Goal: Information Seeking & Learning: Learn about a topic

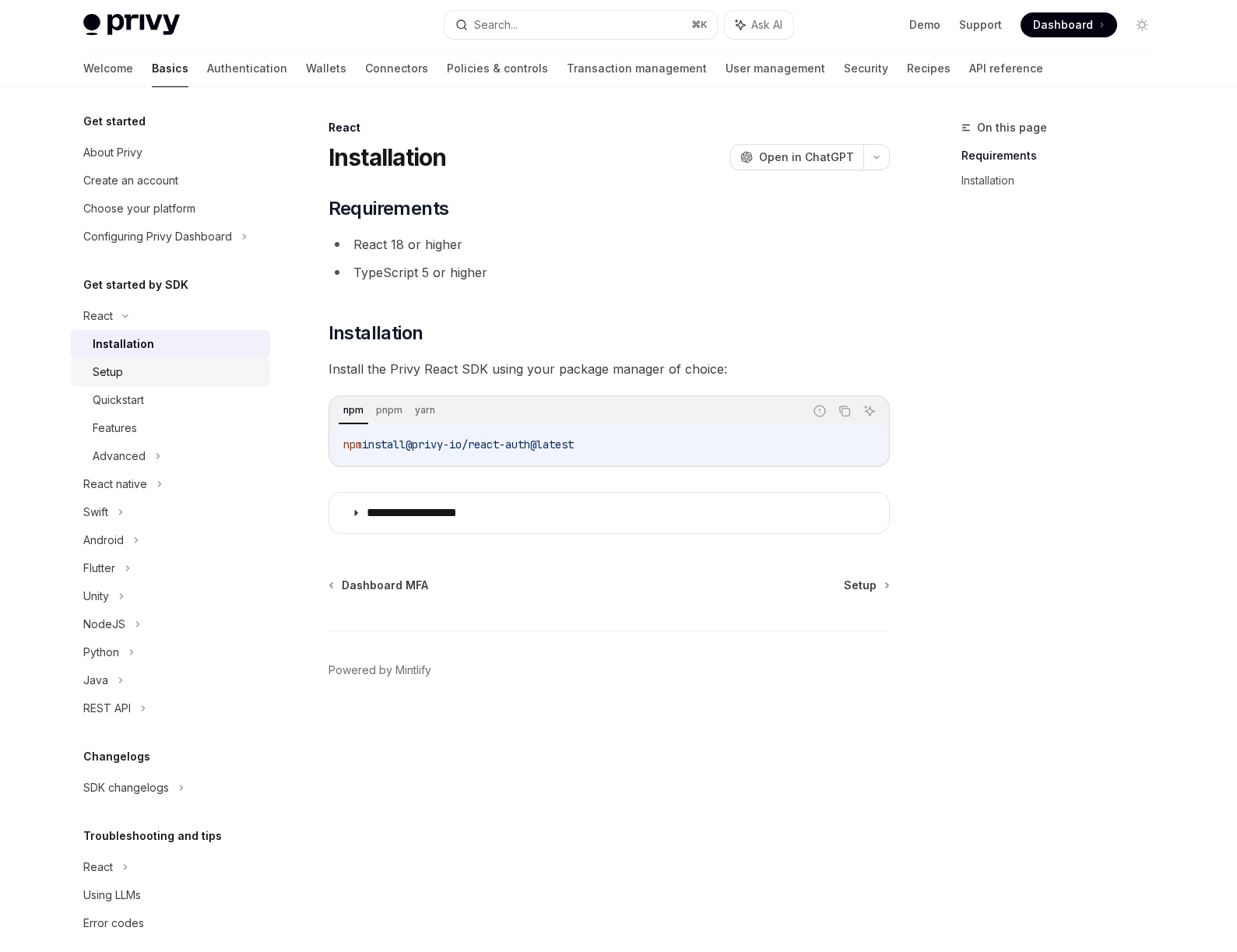
click at [134, 374] on div "Setup" at bounding box center [177, 372] width 168 height 19
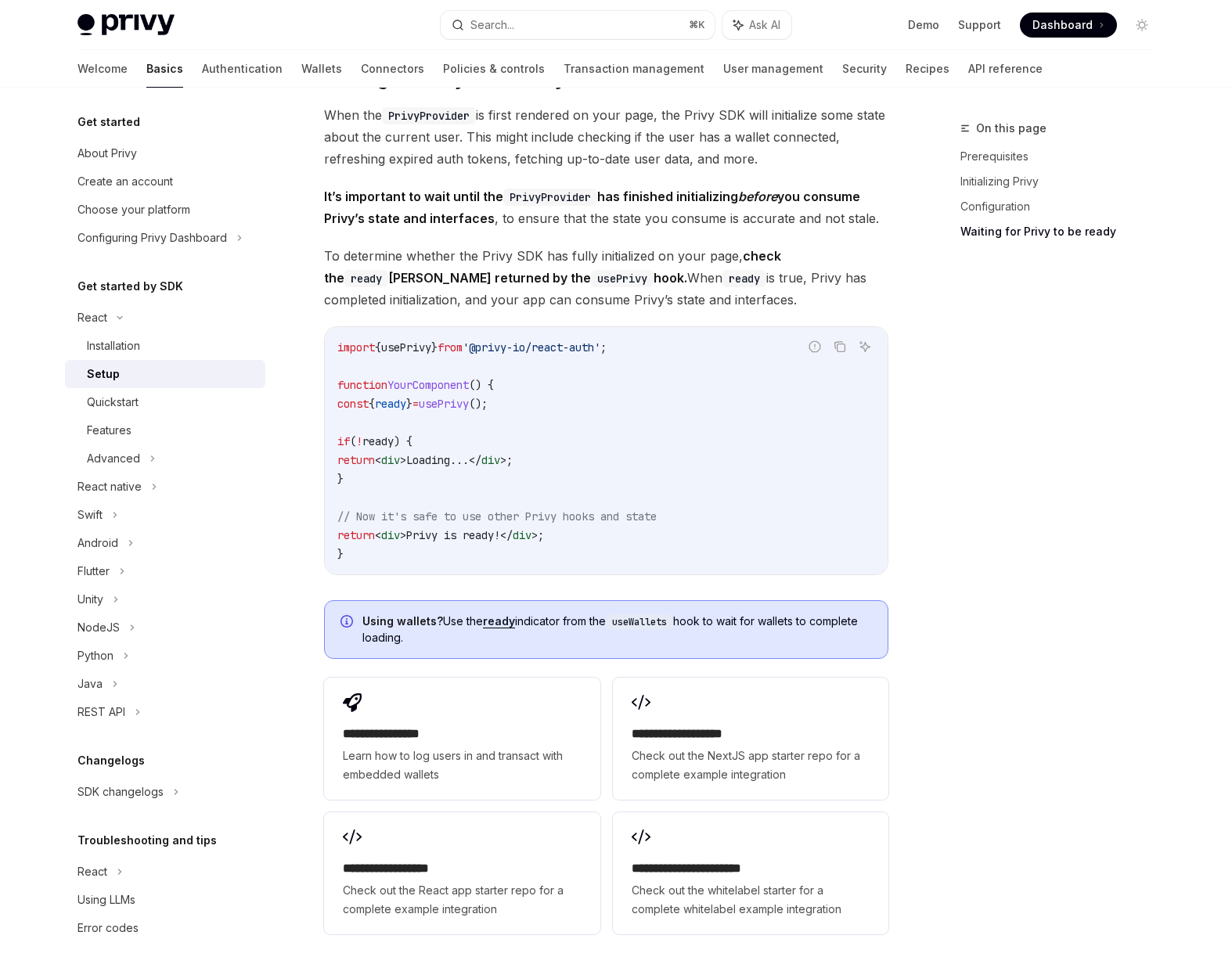
scroll to position [1542, 0]
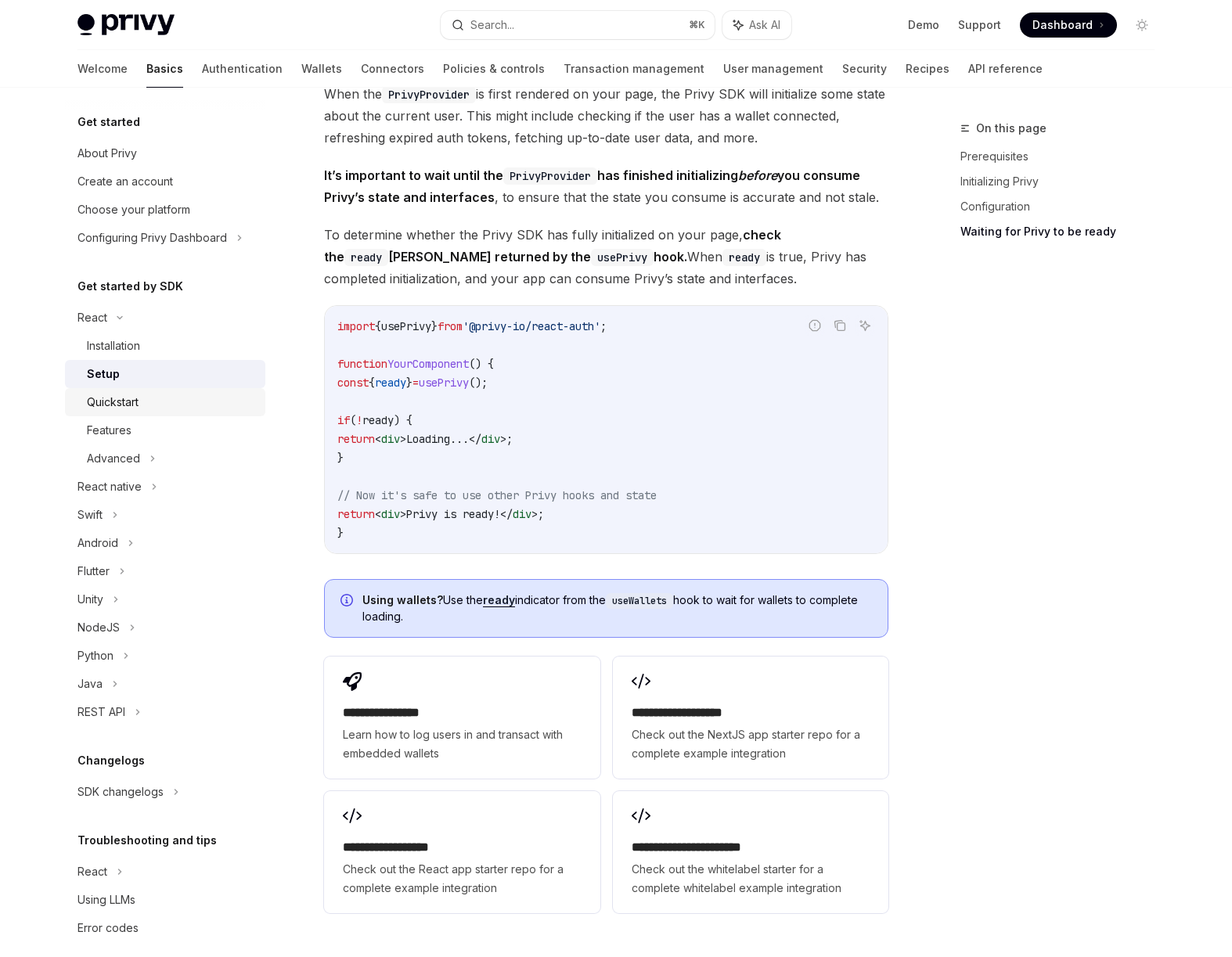
click at [142, 403] on div "Quickstart" at bounding box center [171, 402] width 169 height 19
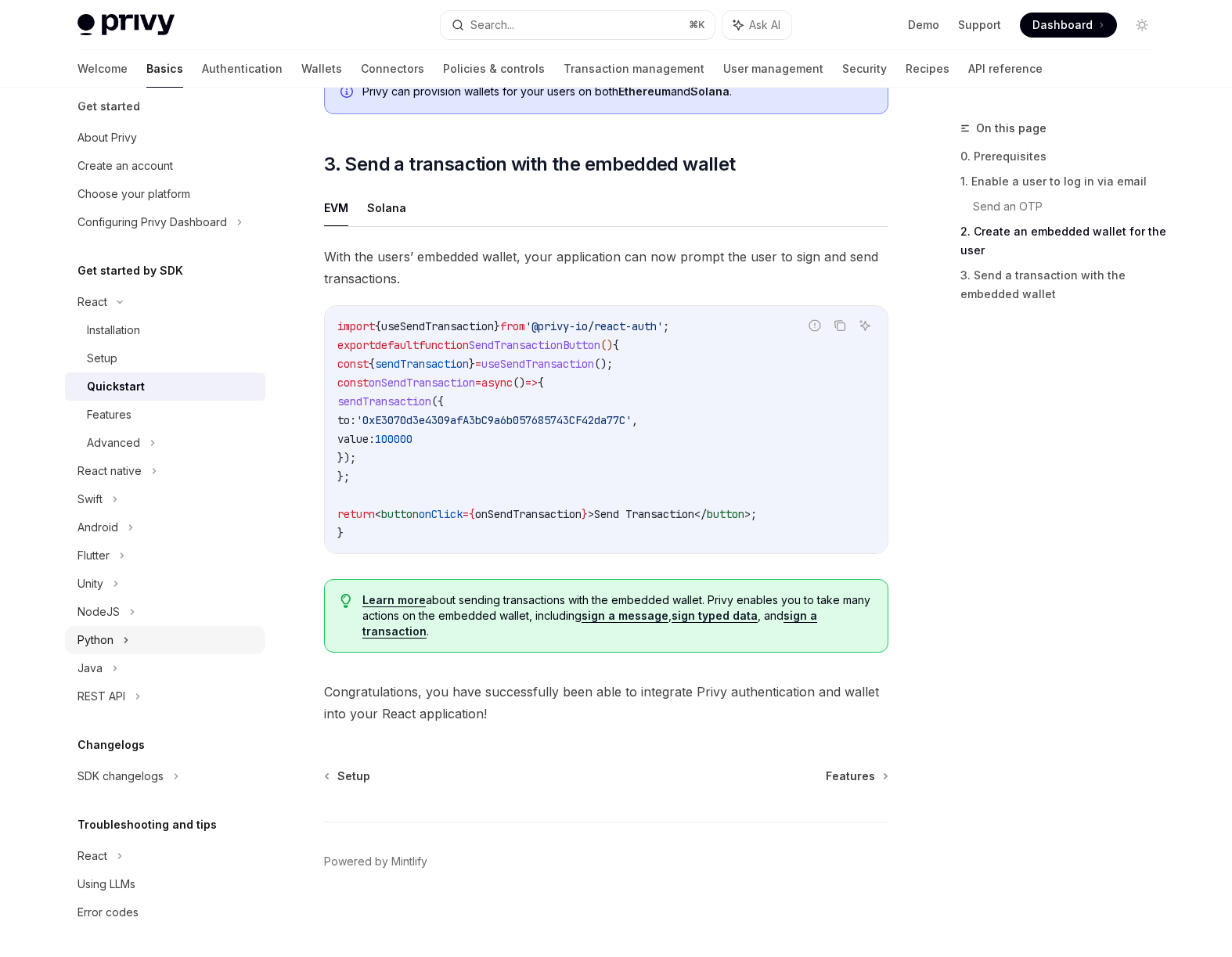
scroll to position [16, 0]
click at [111, 859] on div "React" at bounding box center [165, 855] width 200 height 28
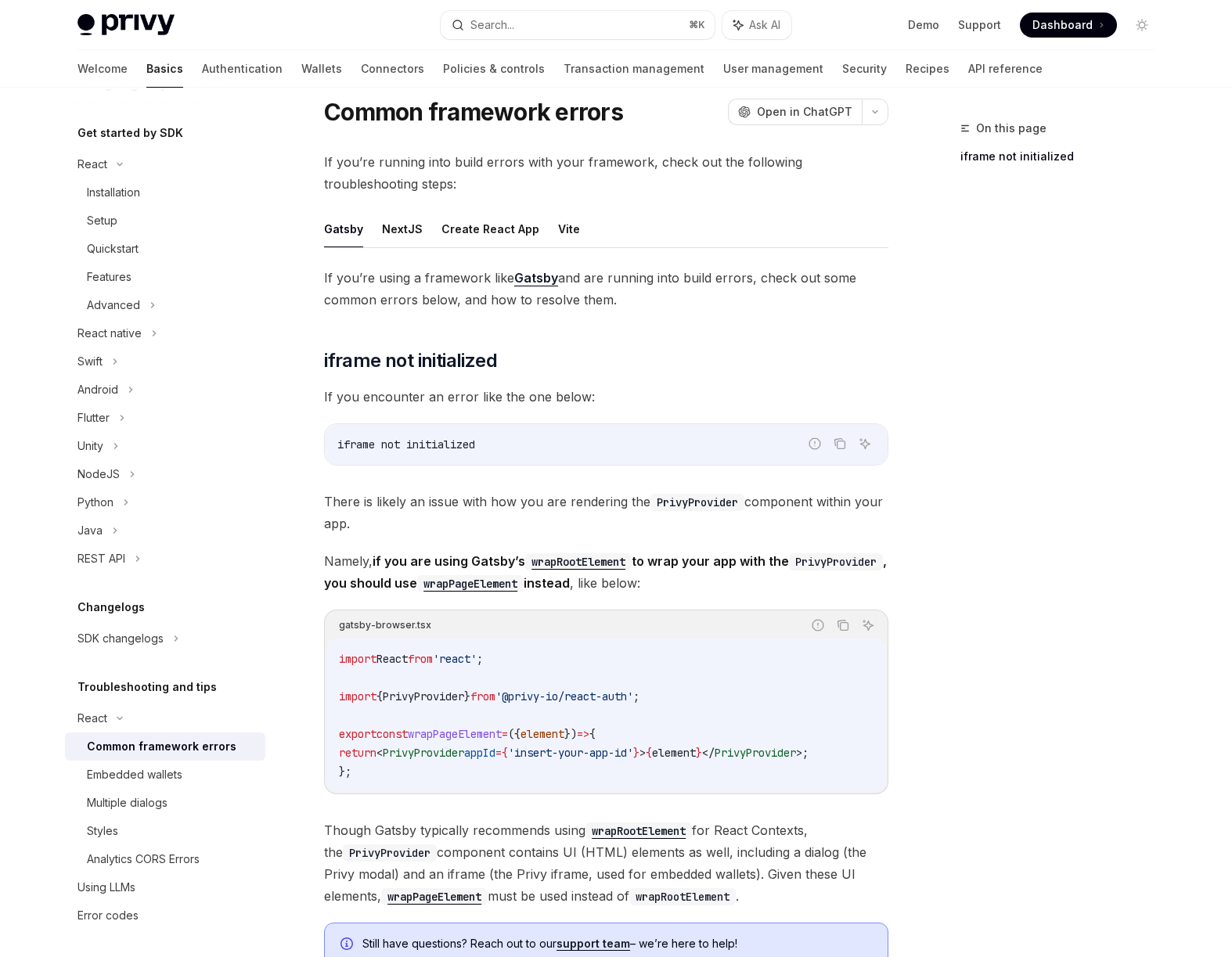
scroll to position [157, 0]
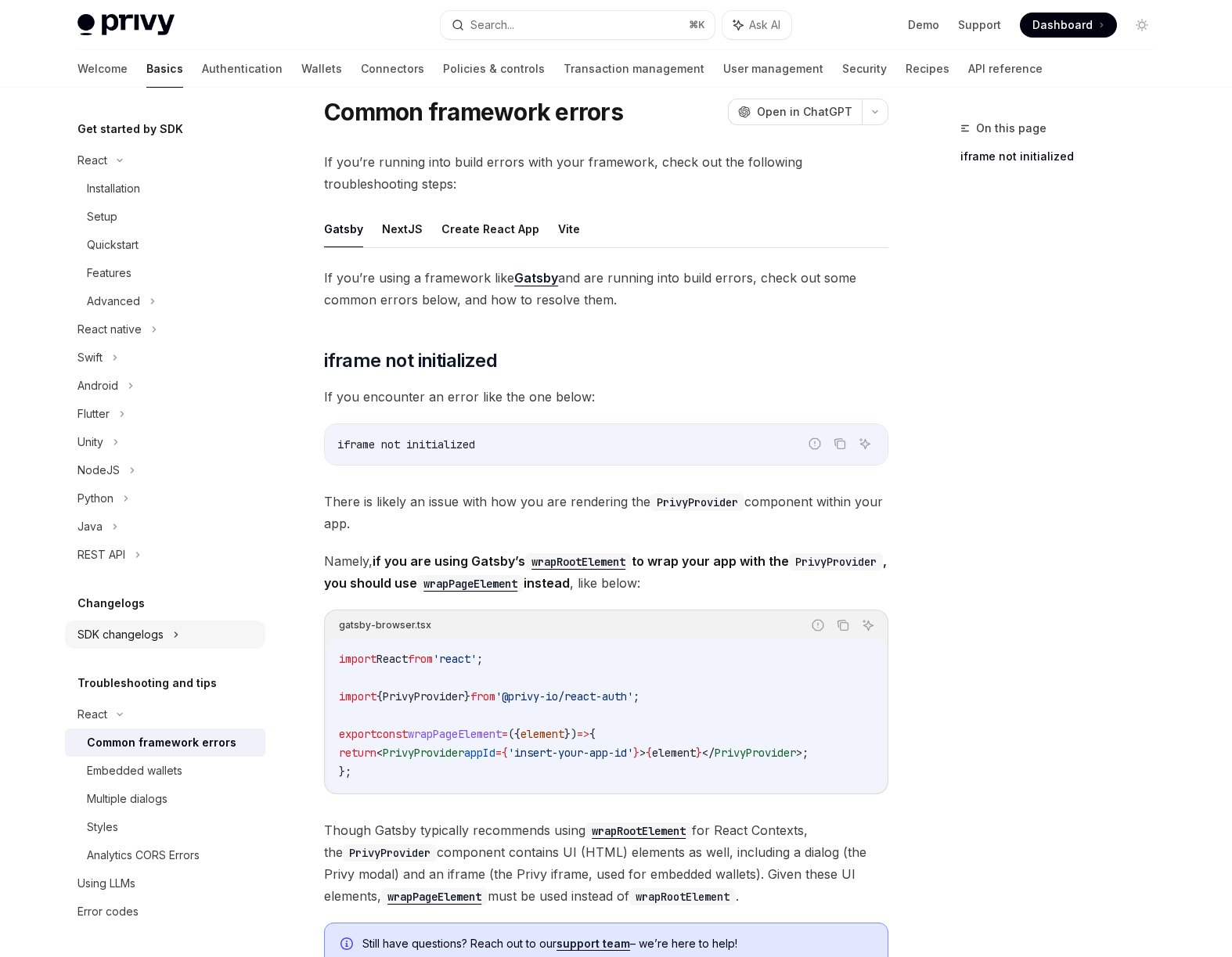
click at [140, 646] on div "SDK changelogs" at bounding box center [165, 634] width 200 height 28
type textarea "*"
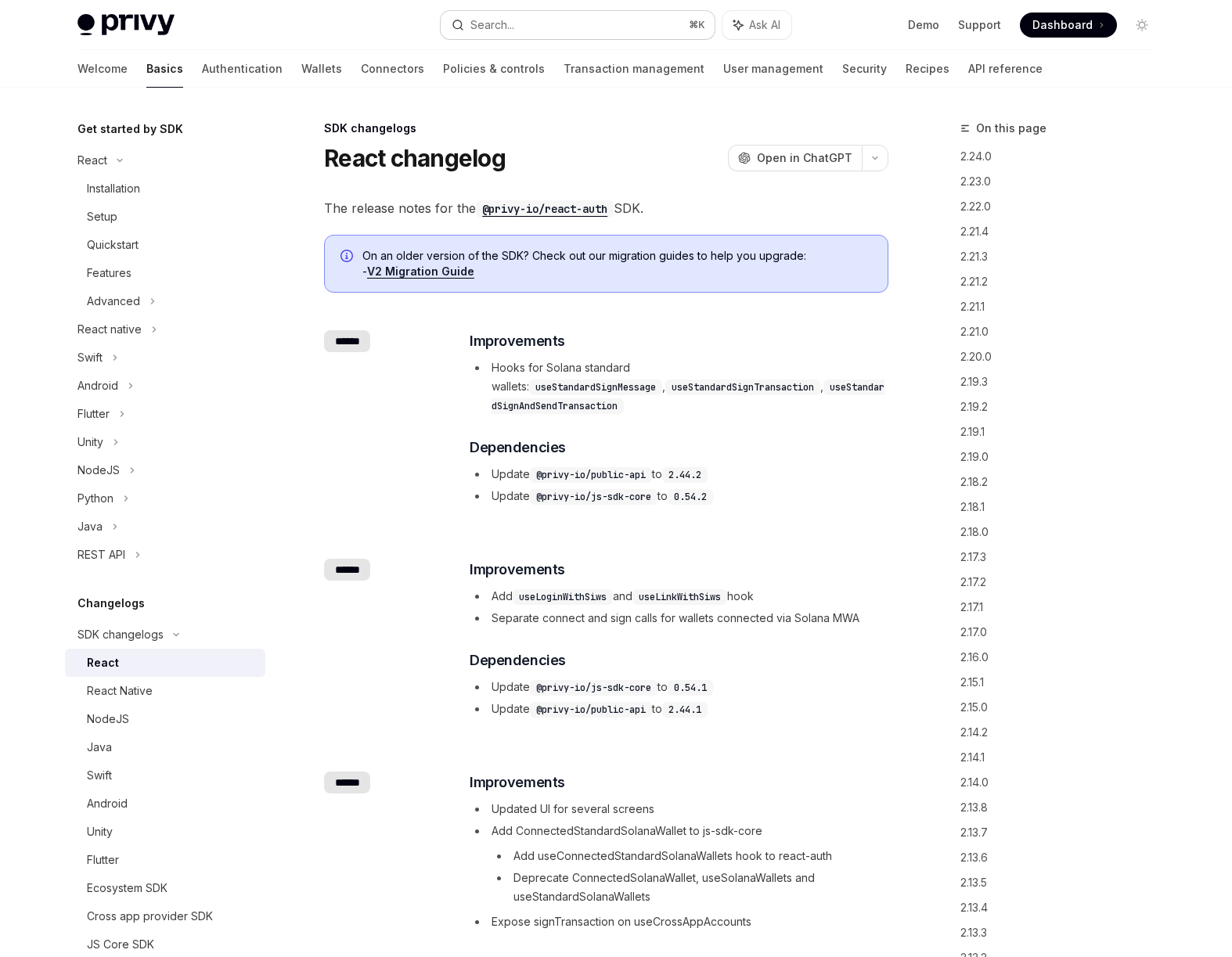
click at [499, 23] on div "Search..." at bounding box center [493, 24] width 44 height 19
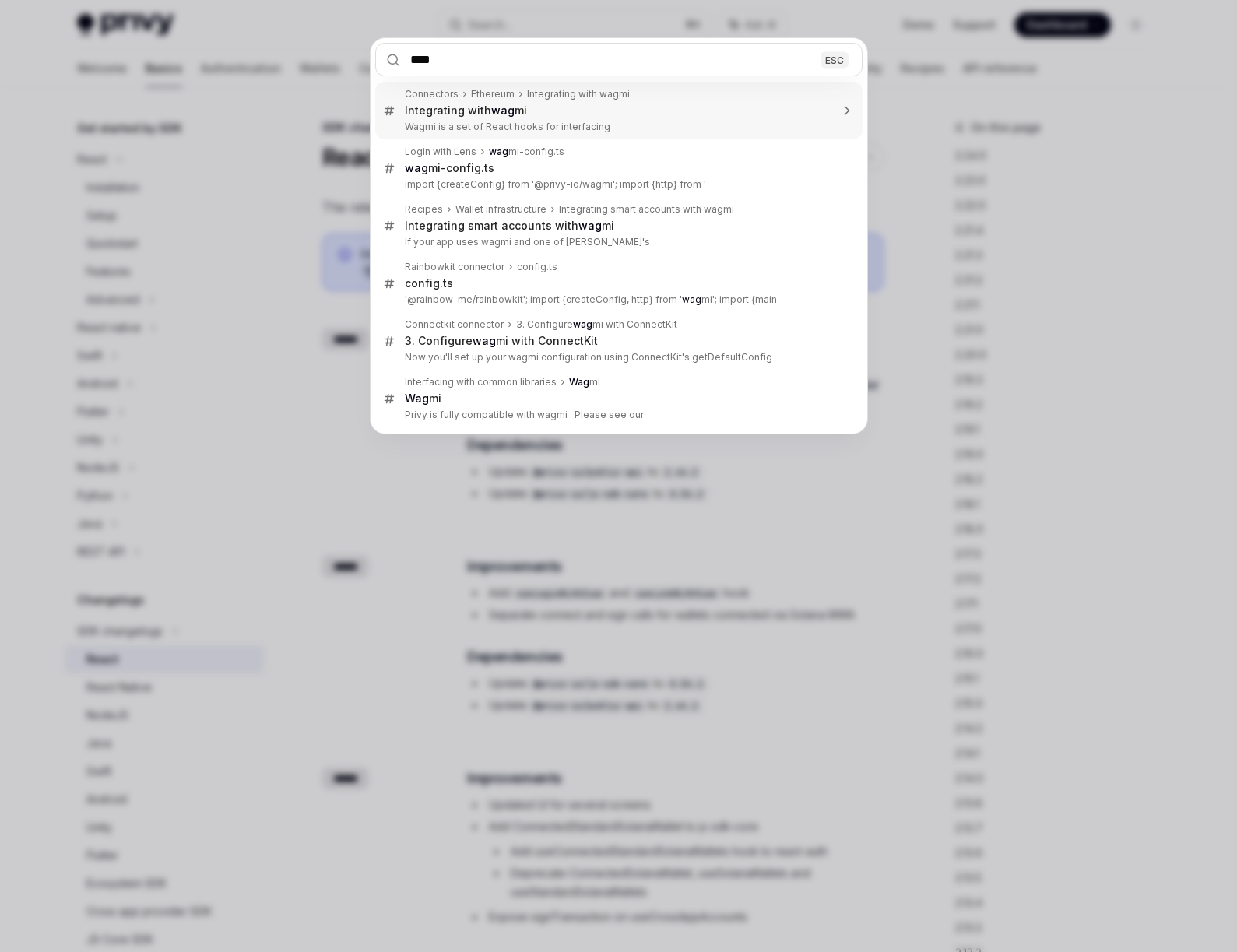
type input "*****"
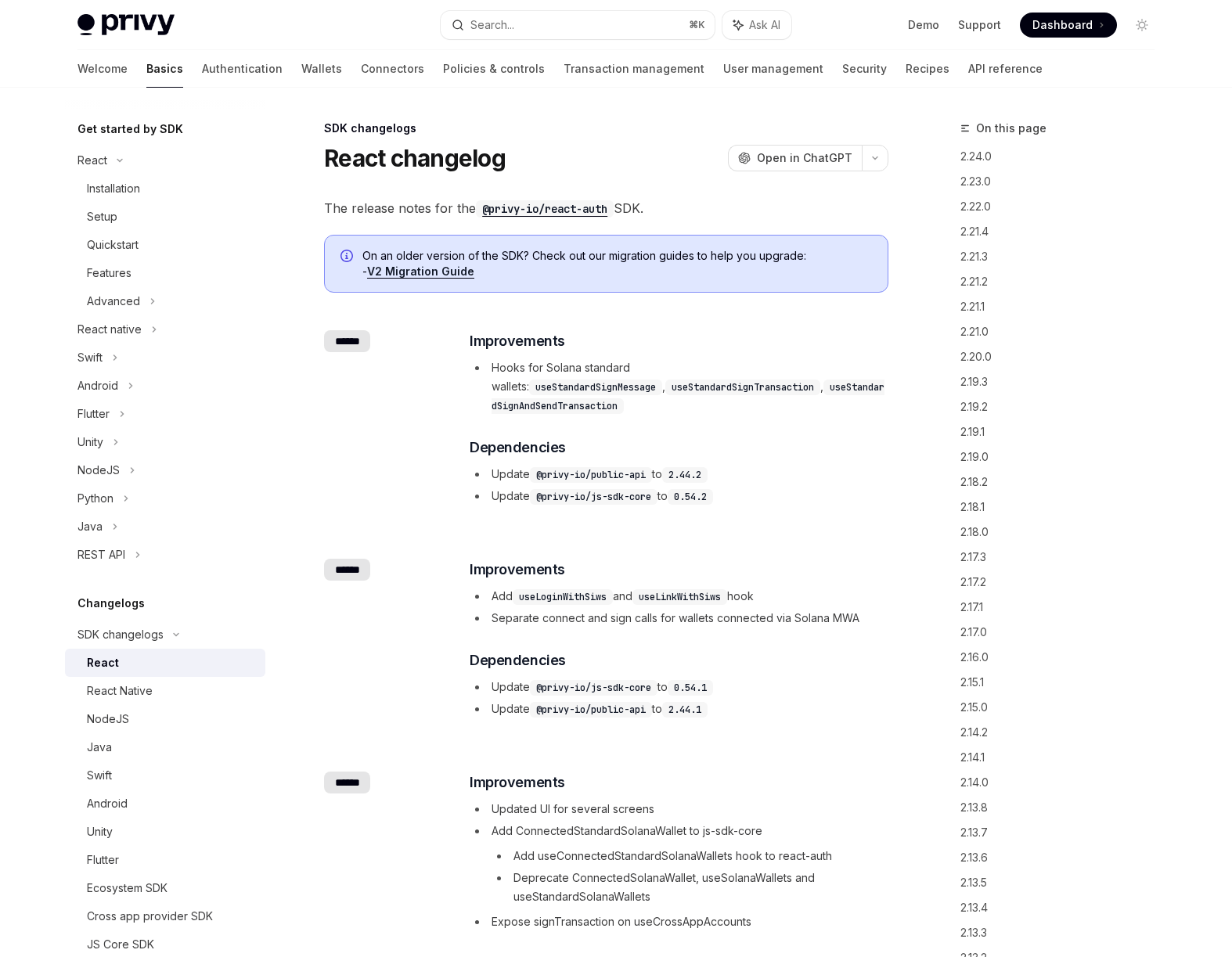
type textarea "*"
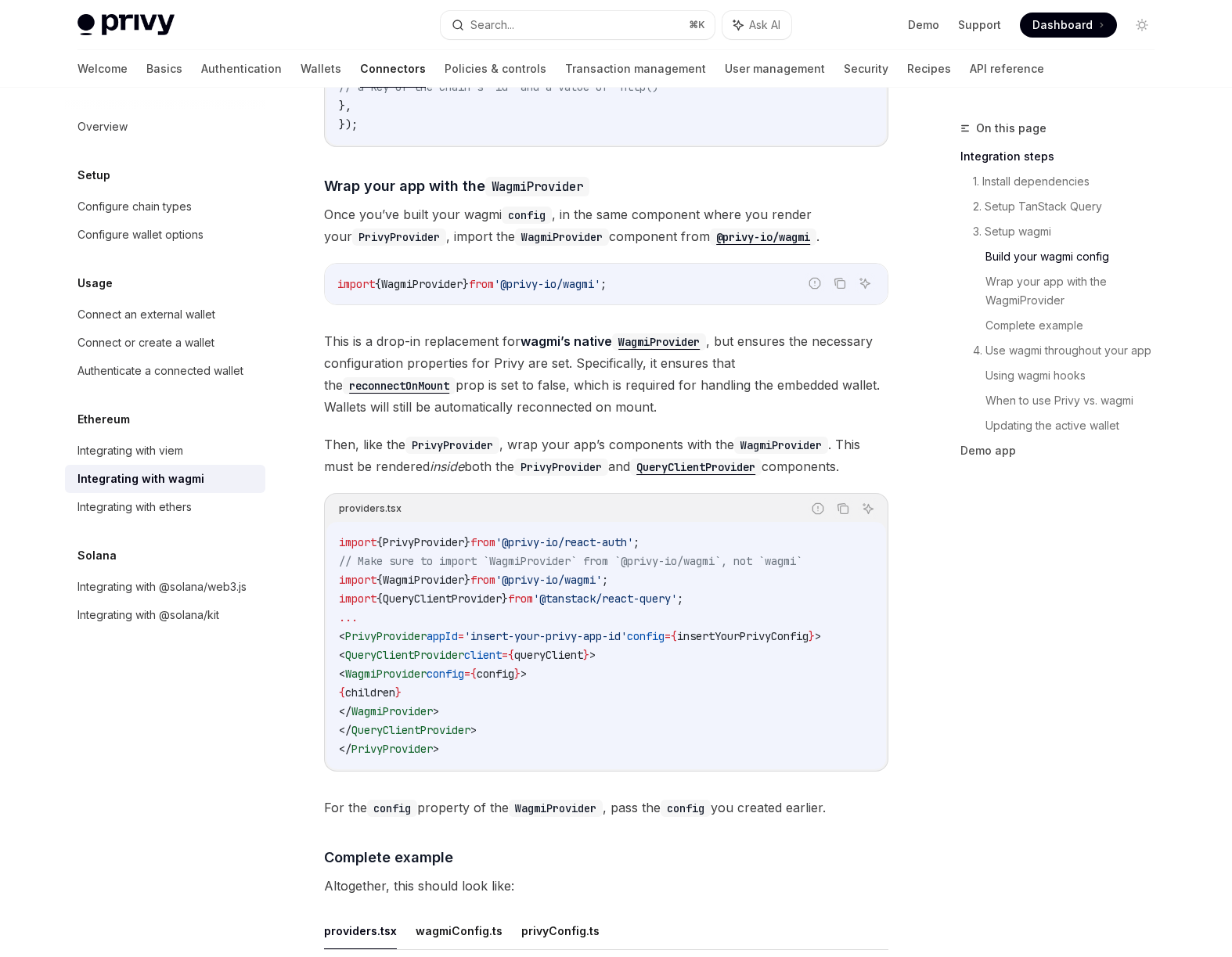
scroll to position [2115, 0]
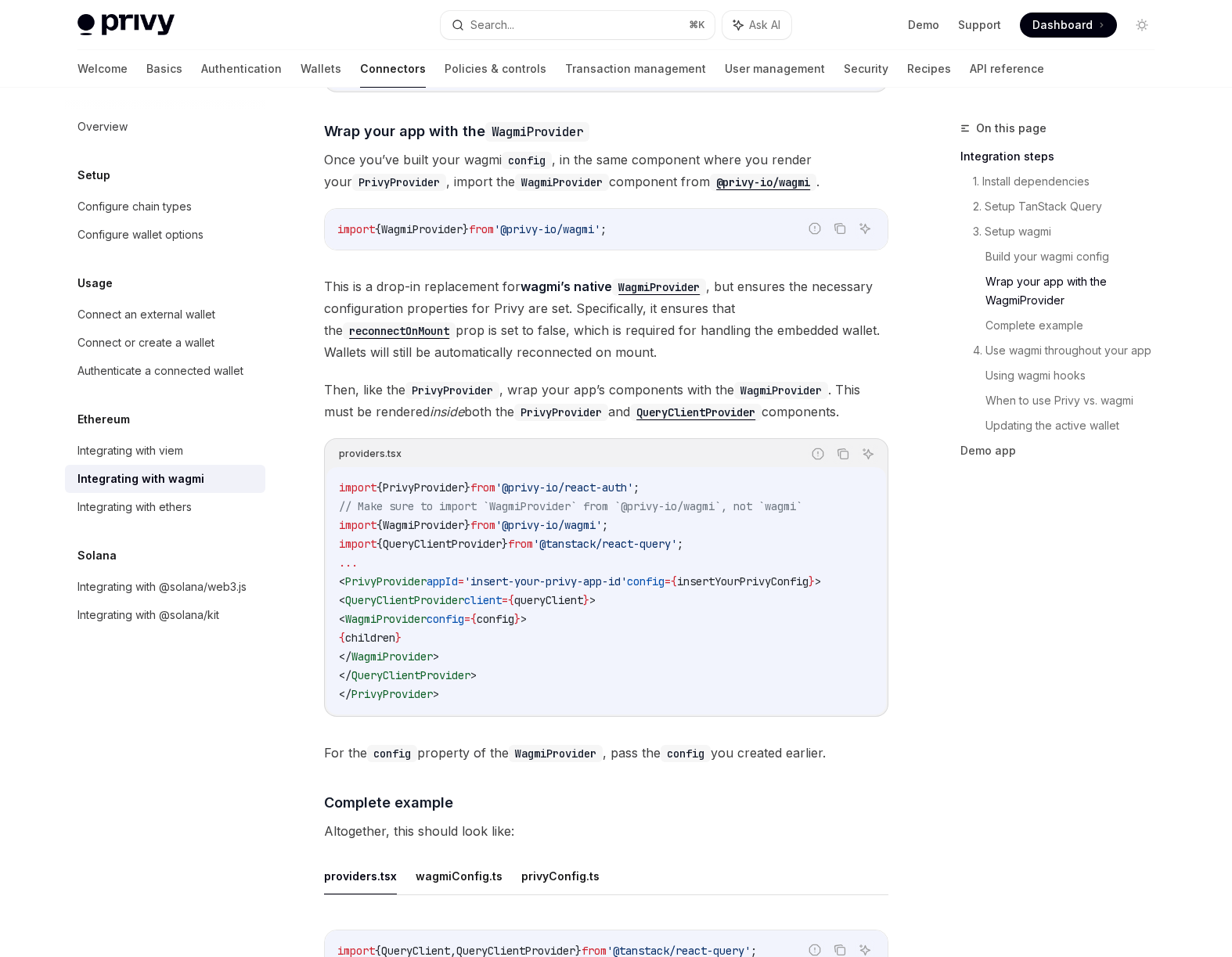
click at [393, 444] on div "providers.tsx" at bounding box center [370, 454] width 63 height 20
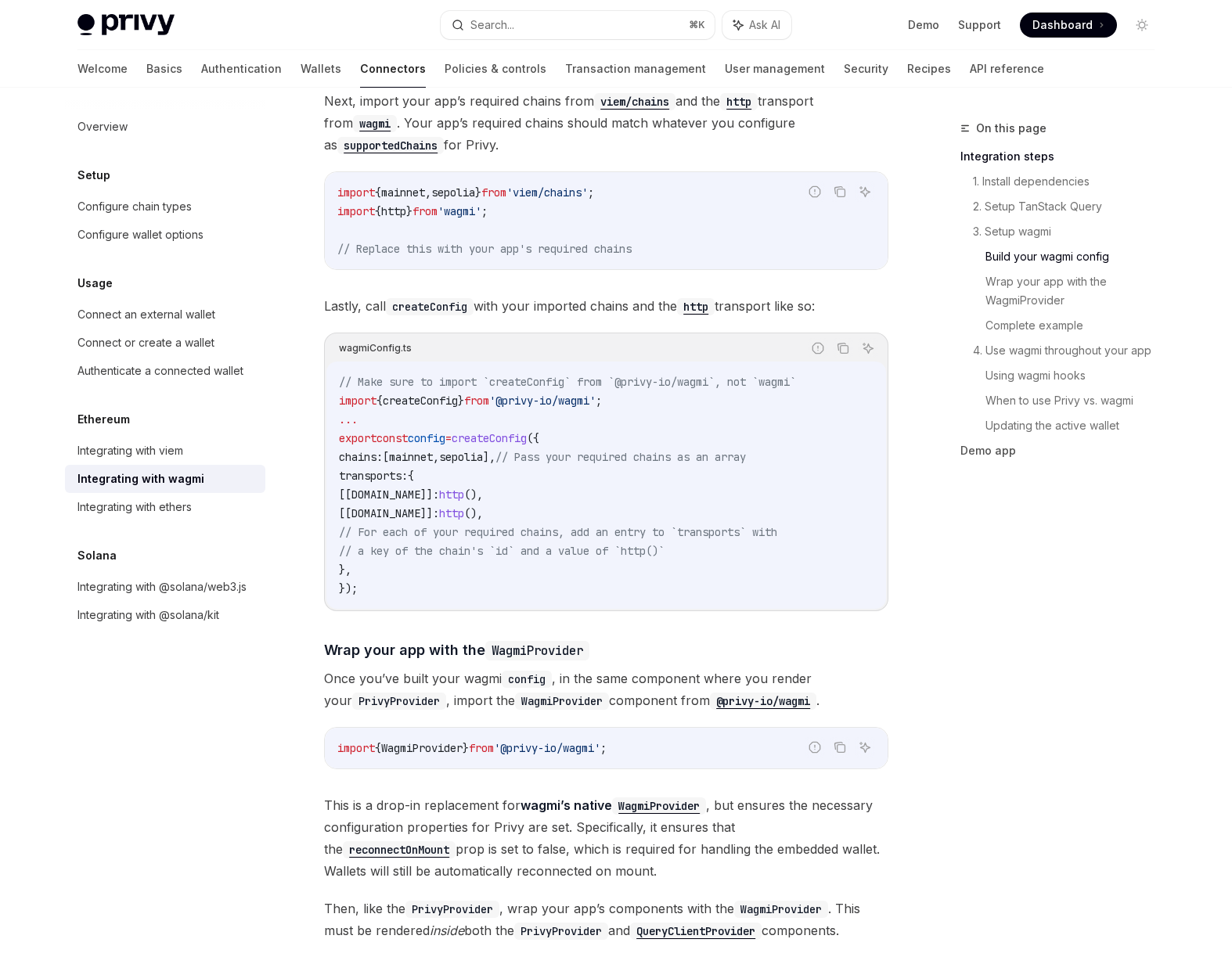
scroll to position [2014, 0]
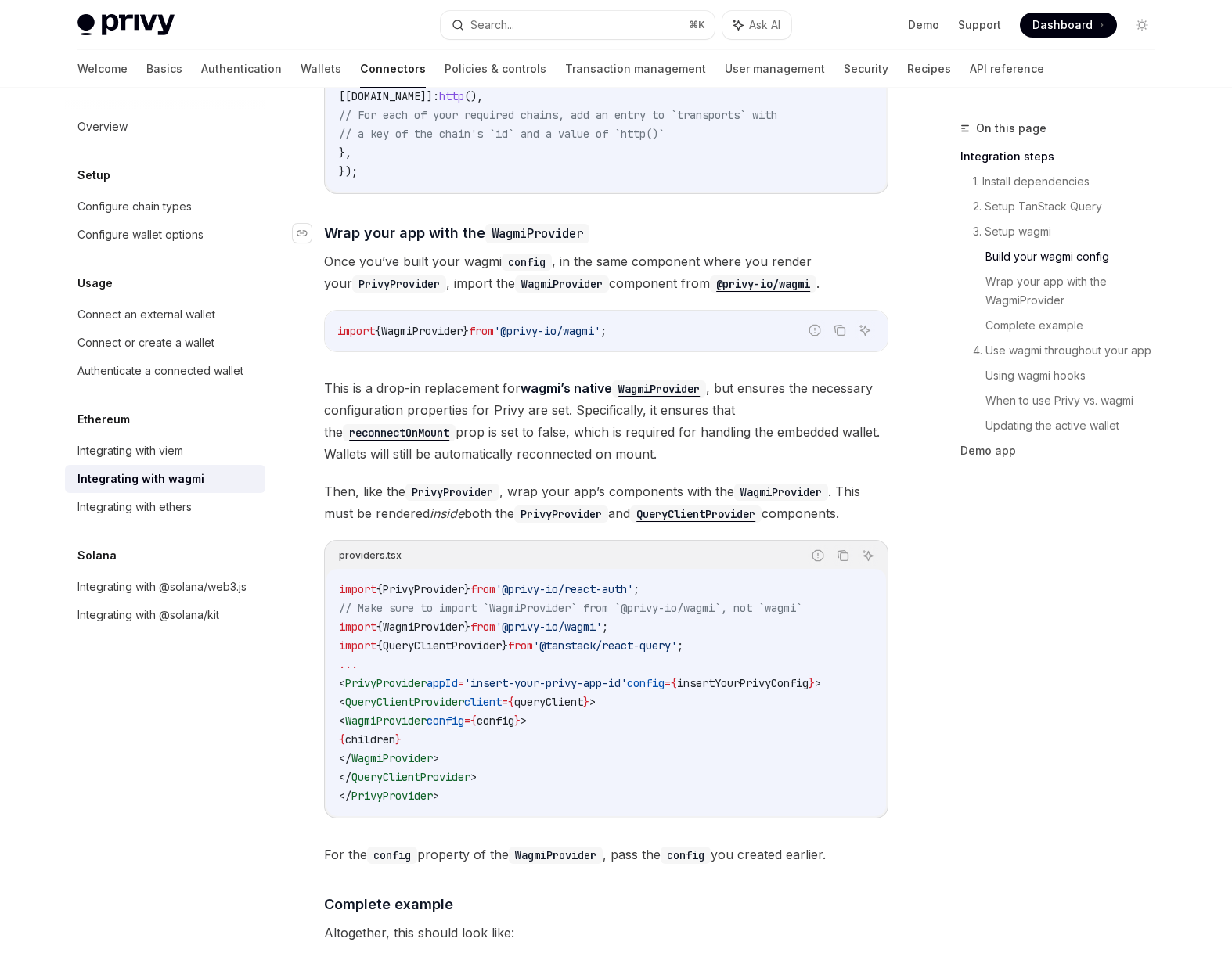
click at [437, 222] on span "Wrap your app with the WagmiProvider" at bounding box center [456, 232] width 266 height 21
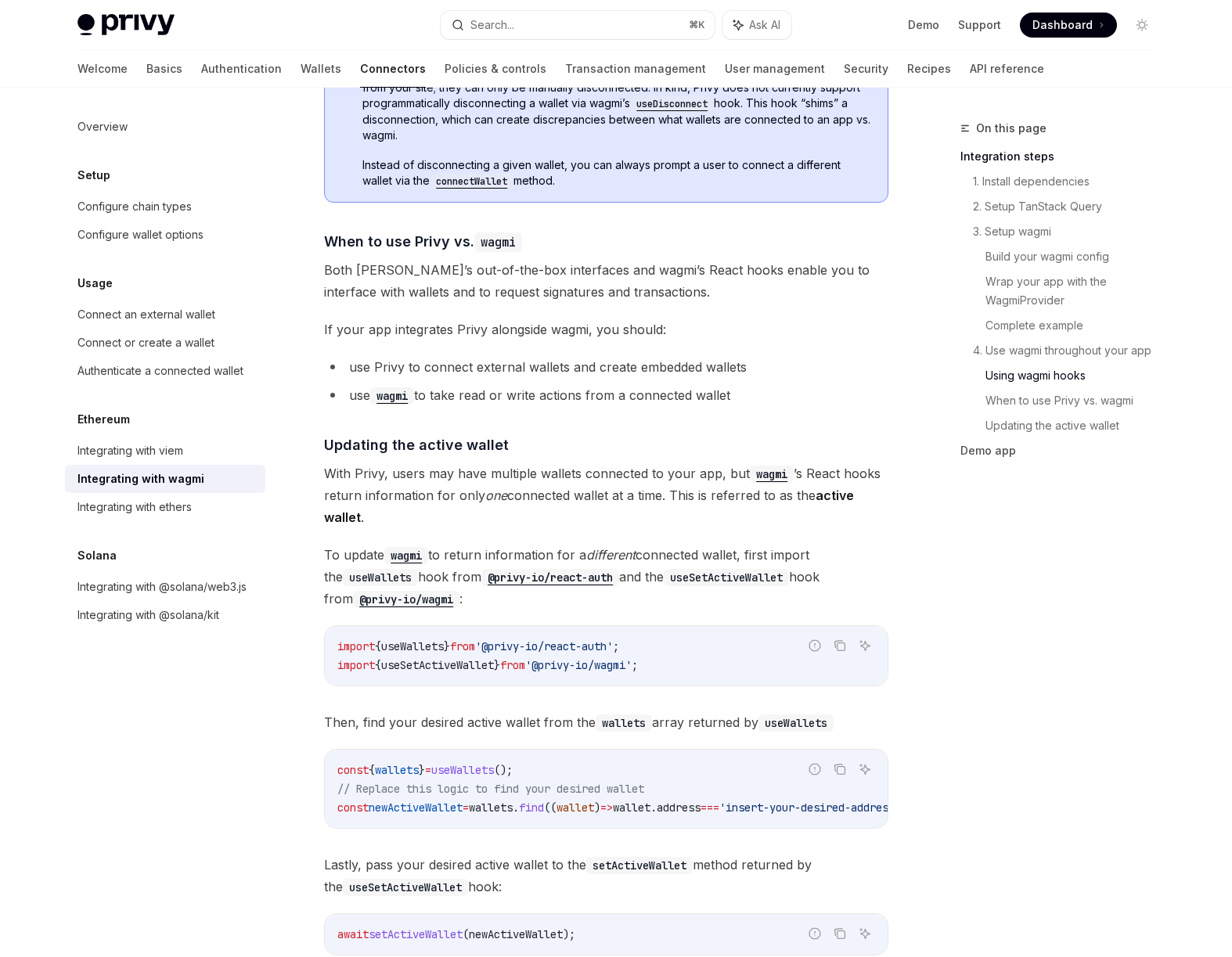
scroll to position [4228, 0]
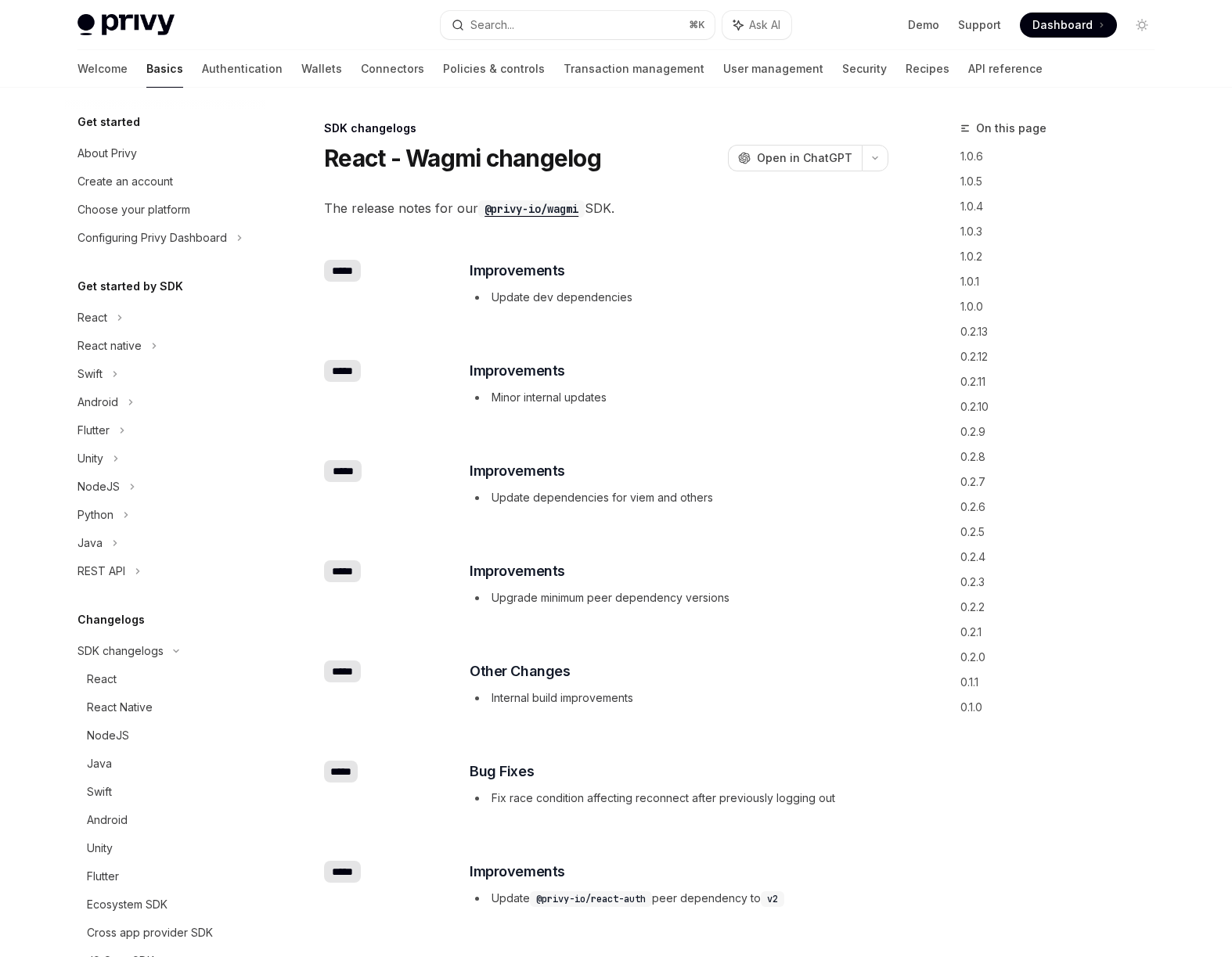
scroll to position [214, 0]
